Goal: Information Seeking & Learning: Learn about a topic

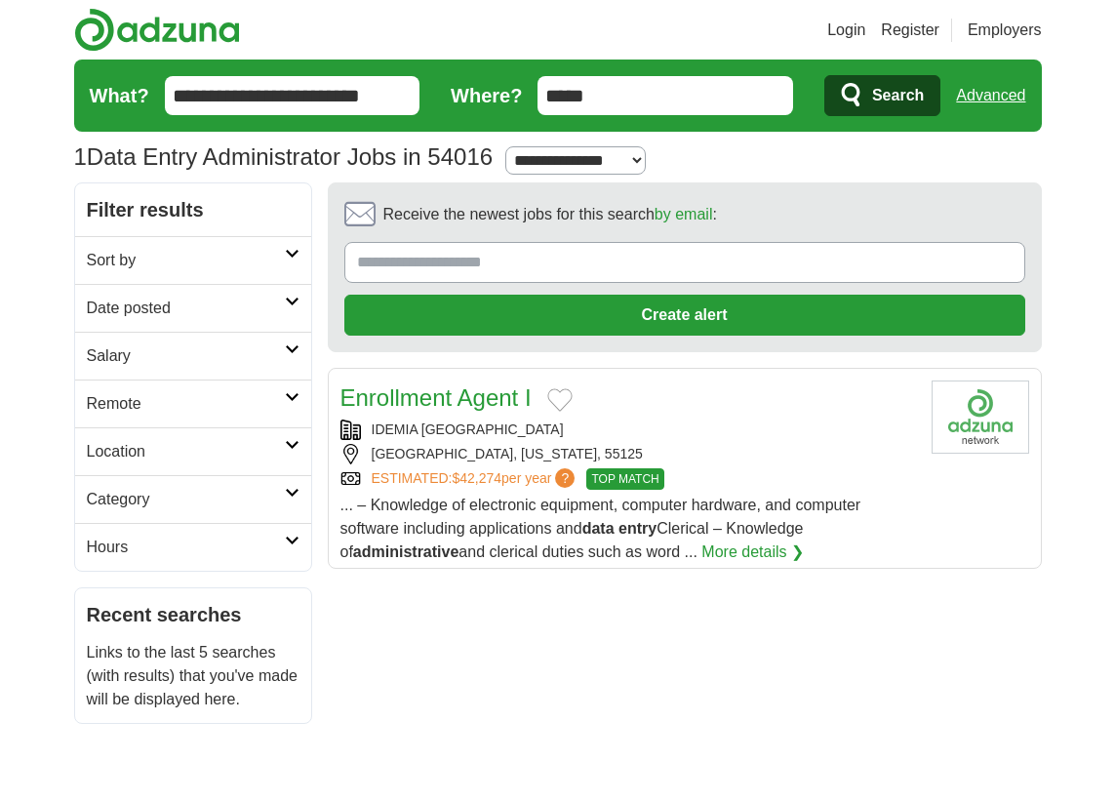
click at [294, 253] on icon at bounding box center [292, 254] width 15 height 10
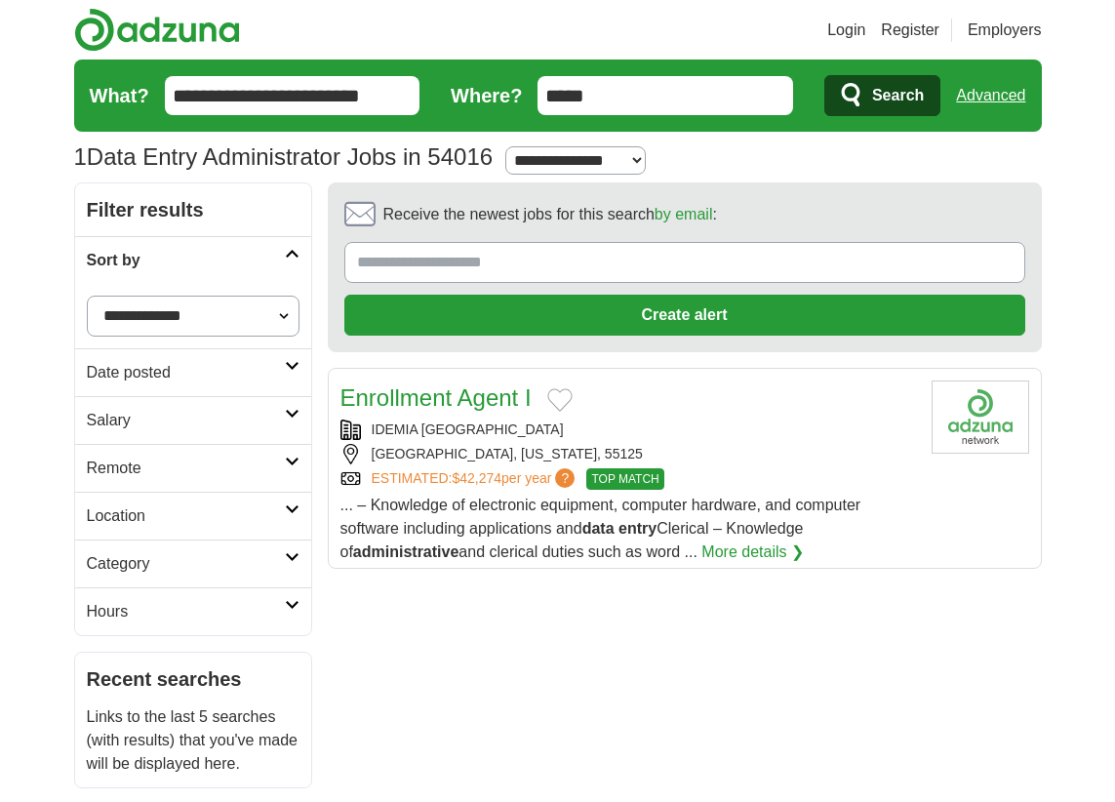
click at [276, 366] on h2 "Date posted" at bounding box center [186, 372] width 198 height 23
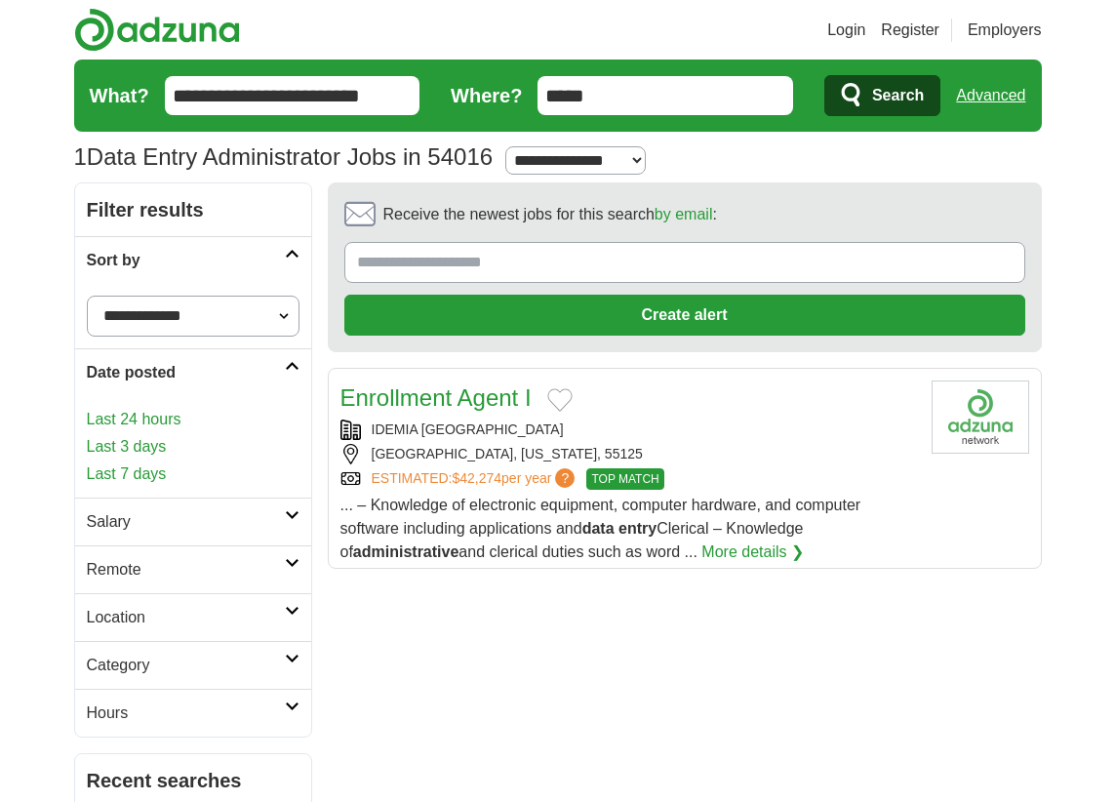
click at [267, 559] on h2 "Remote" at bounding box center [186, 569] width 198 height 23
click at [150, 619] on link "Remote jobs" at bounding box center [131, 616] width 88 height 17
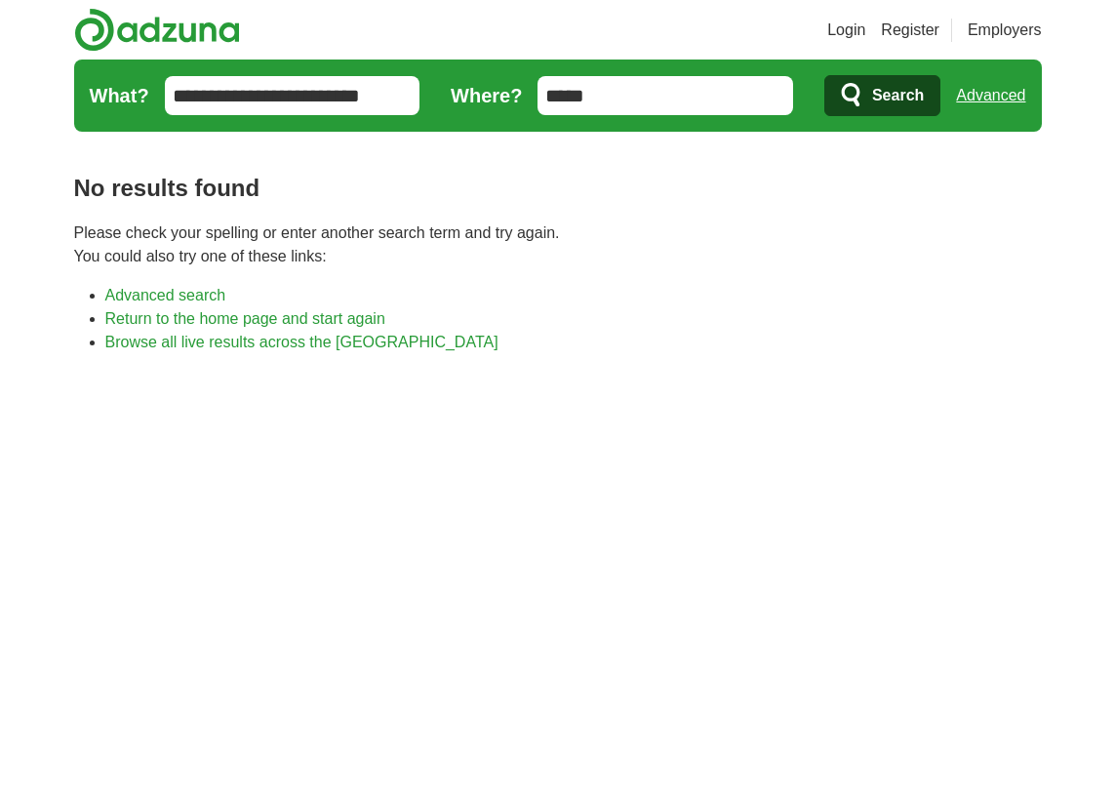
scroll to position [98, 0]
